Goal: Information Seeking & Learning: Check status

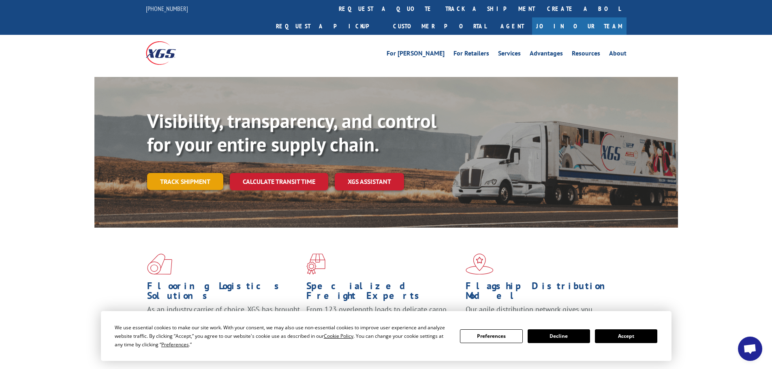
click at [162, 173] on link "Track shipment" at bounding box center [185, 181] width 76 height 17
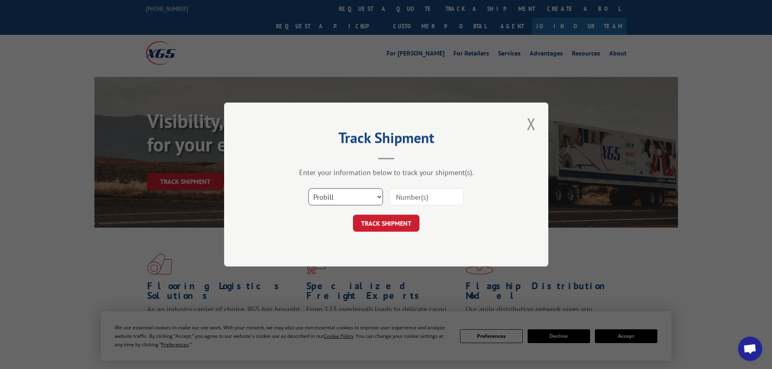
click at [358, 202] on select "Select category... Probill BOL PO" at bounding box center [346, 197] width 75 height 17
select select "po"
click at [309, 189] on select "Select category... Probill BOL PO" at bounding box center [346, 197] width 75 height 17
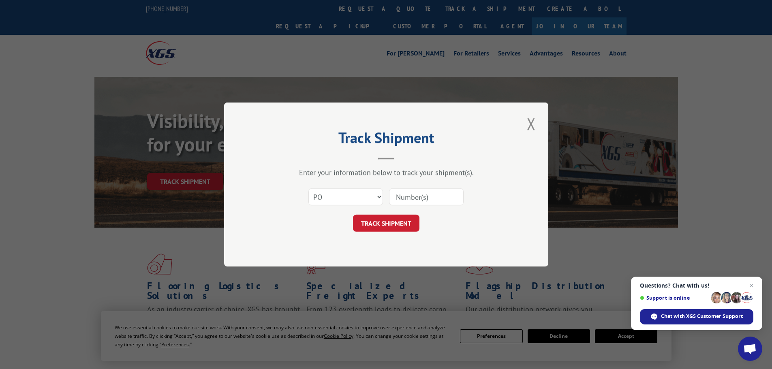
click at [418, 197] on input at bounding box center [426, 197] width 75 height 17
paste input "10533128"
type input "10533128"
click at [410, 219] on button "TRACK SHIPMENT" at bounding box center [386, 223] width 66 height 17
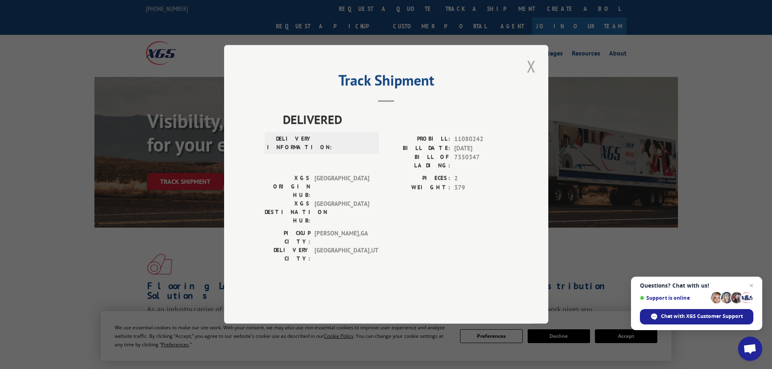
click at [536, 77] on button "Close modal" at bounding box center [532, 66] width 14 height 22
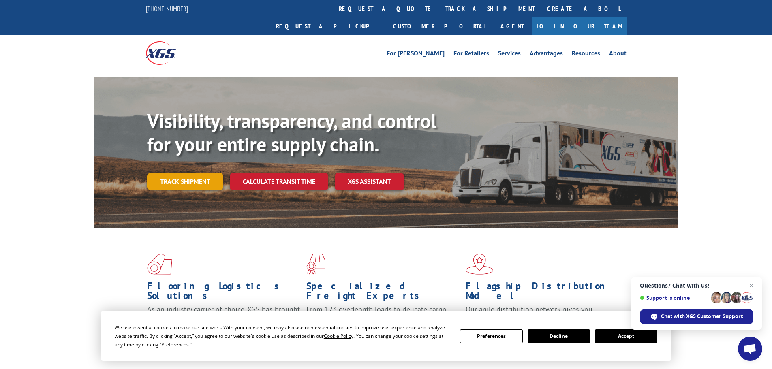
click at [207, 173] on link "Track shipment" at bounding box center [185, 181] width 76 height 17
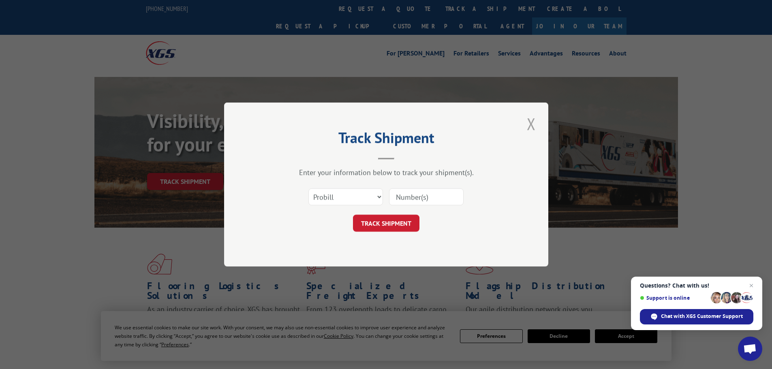
click at [536, 122] on button "Close modal" at bounding box center [532, 124] width 14 height 22
